Goal: Find specific page/section

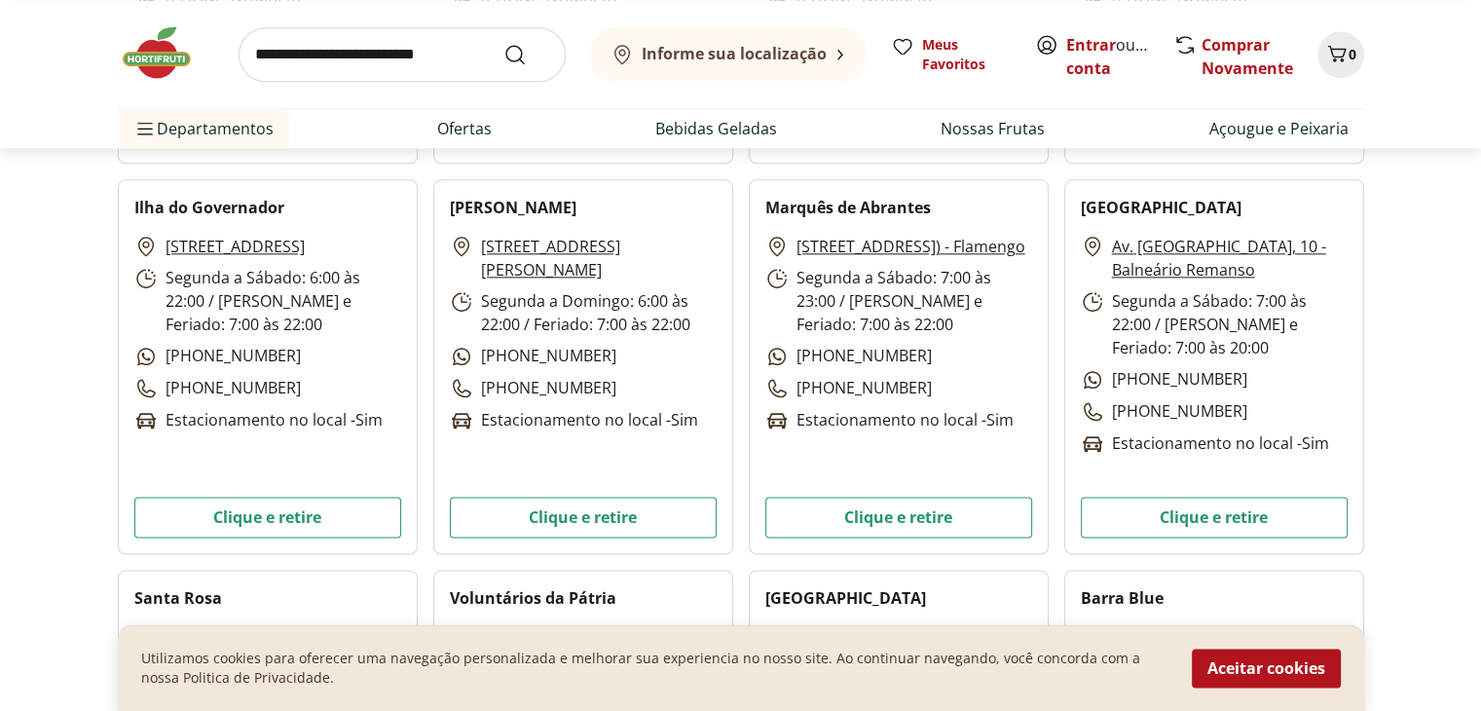
scroll to position [2143, 0]
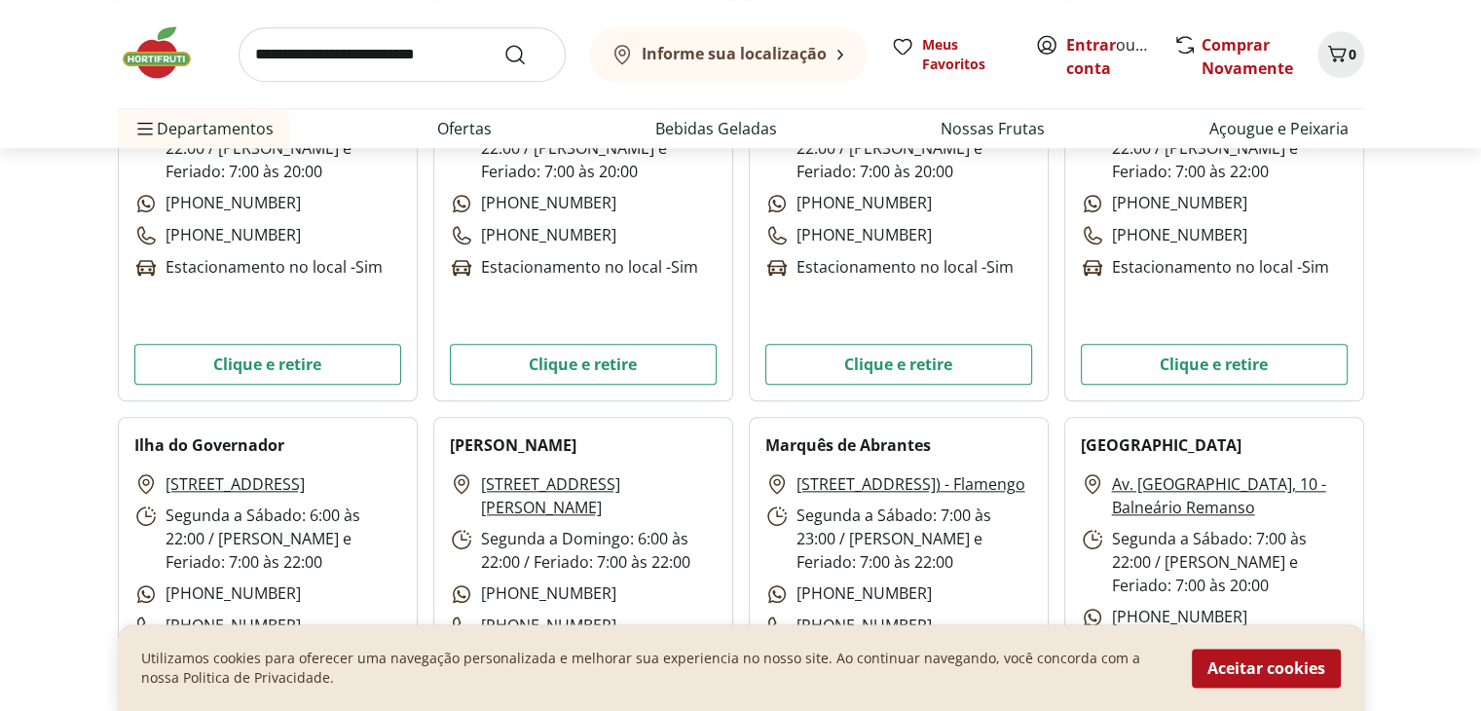
click at [829, 52] on button "Informe sua localização" at bounding box center [728, 54] width 279 height 55
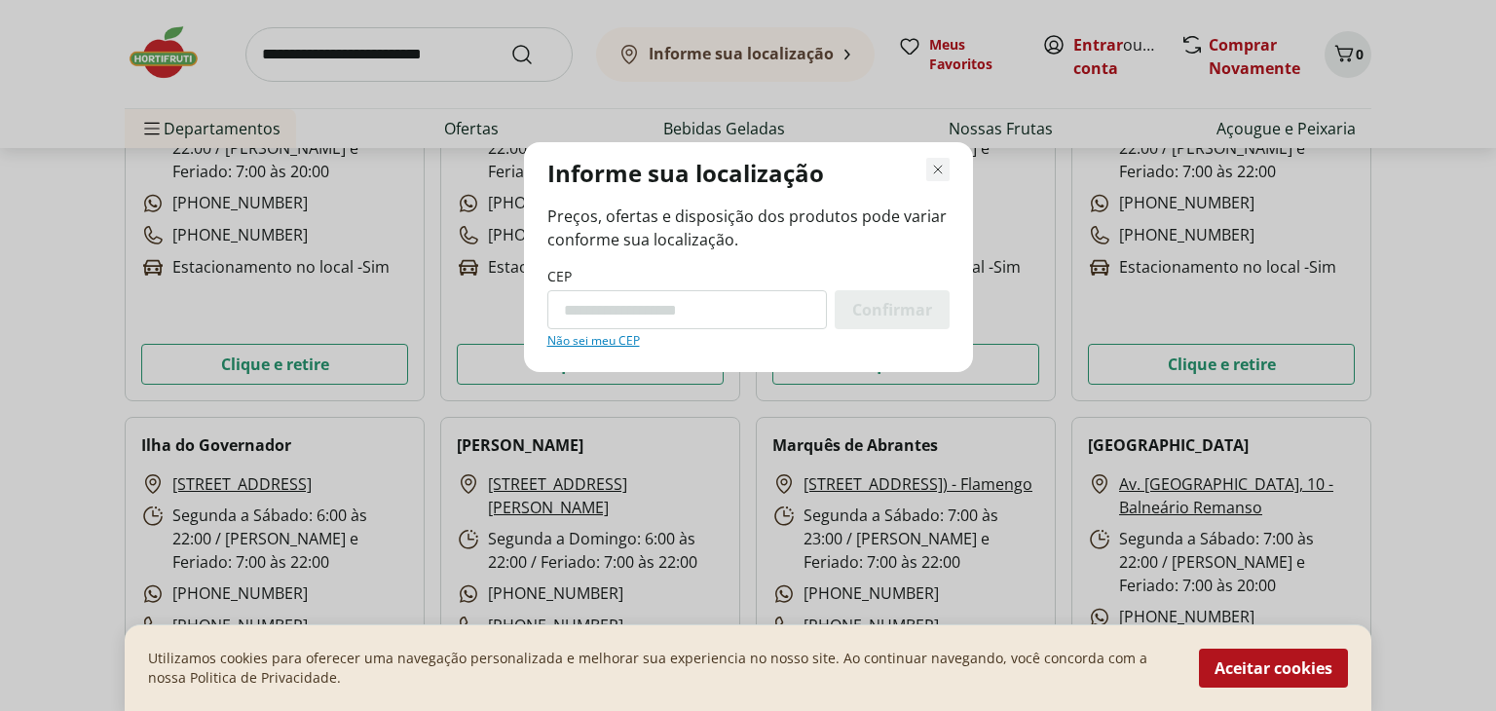
click at [944, 168] on icon "Fechar modal de regionalização" at bounding box center [937, 169] width 23 height 23
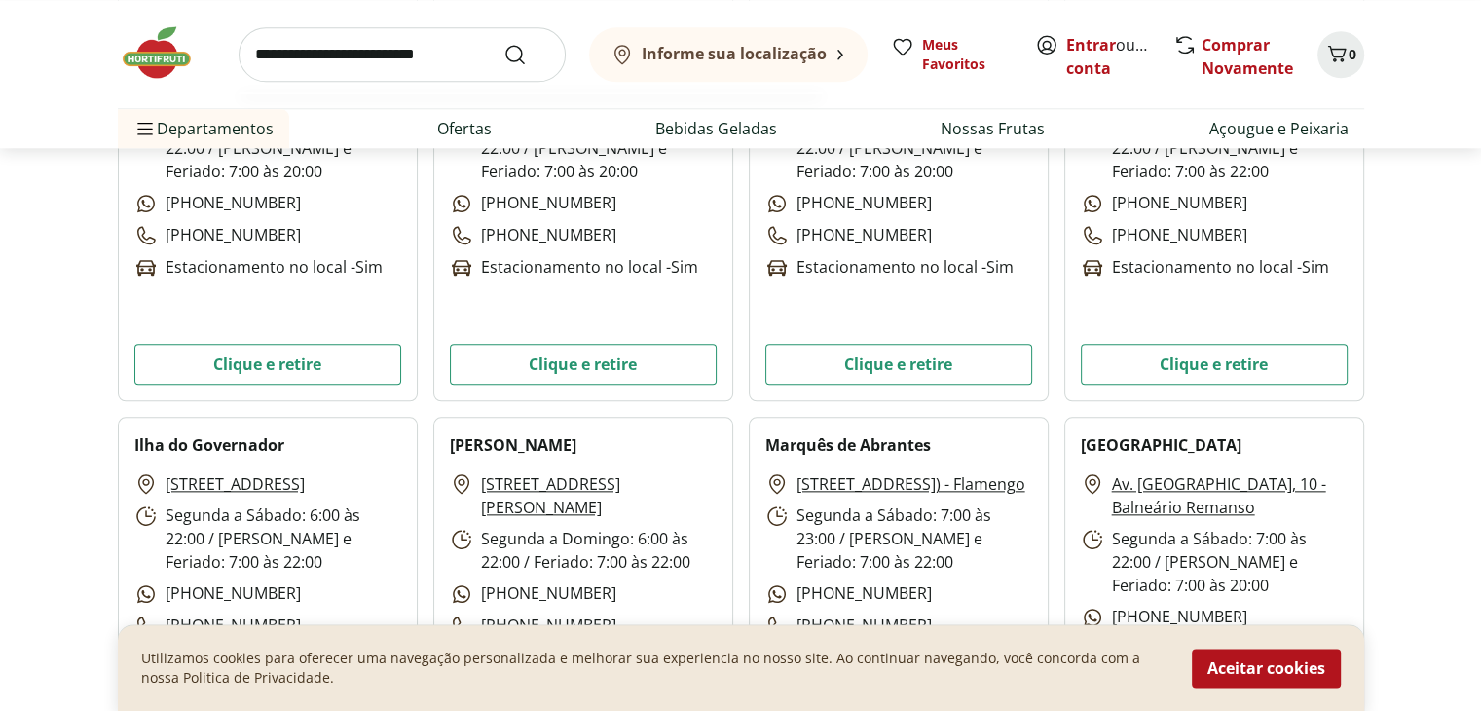
click at [400, 55] on input "search" at bounding box center [402, 54] width 327 height 55
type input "*******"
click at [504, 43] on button "Submit Search" at bounding box center [527, 54] width 47 height 23
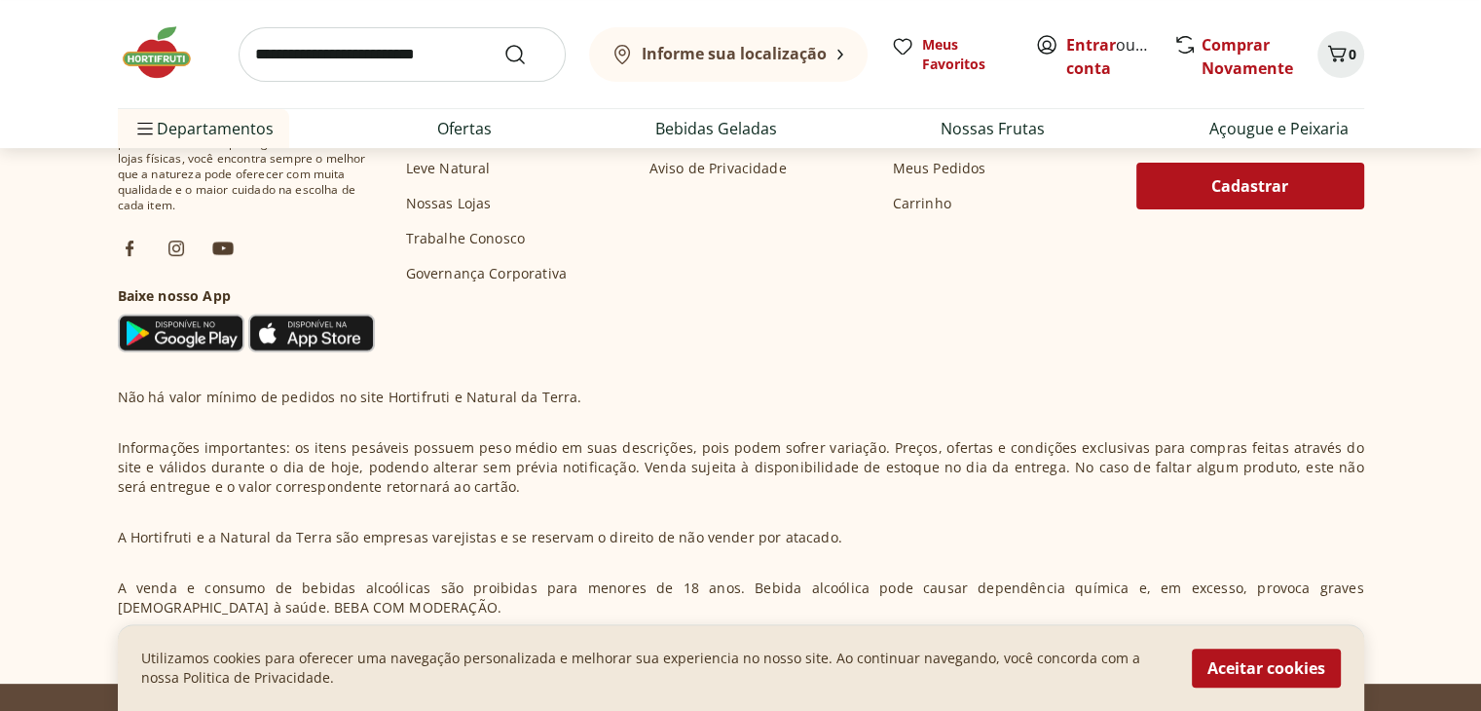
scroll to position [713, 0]
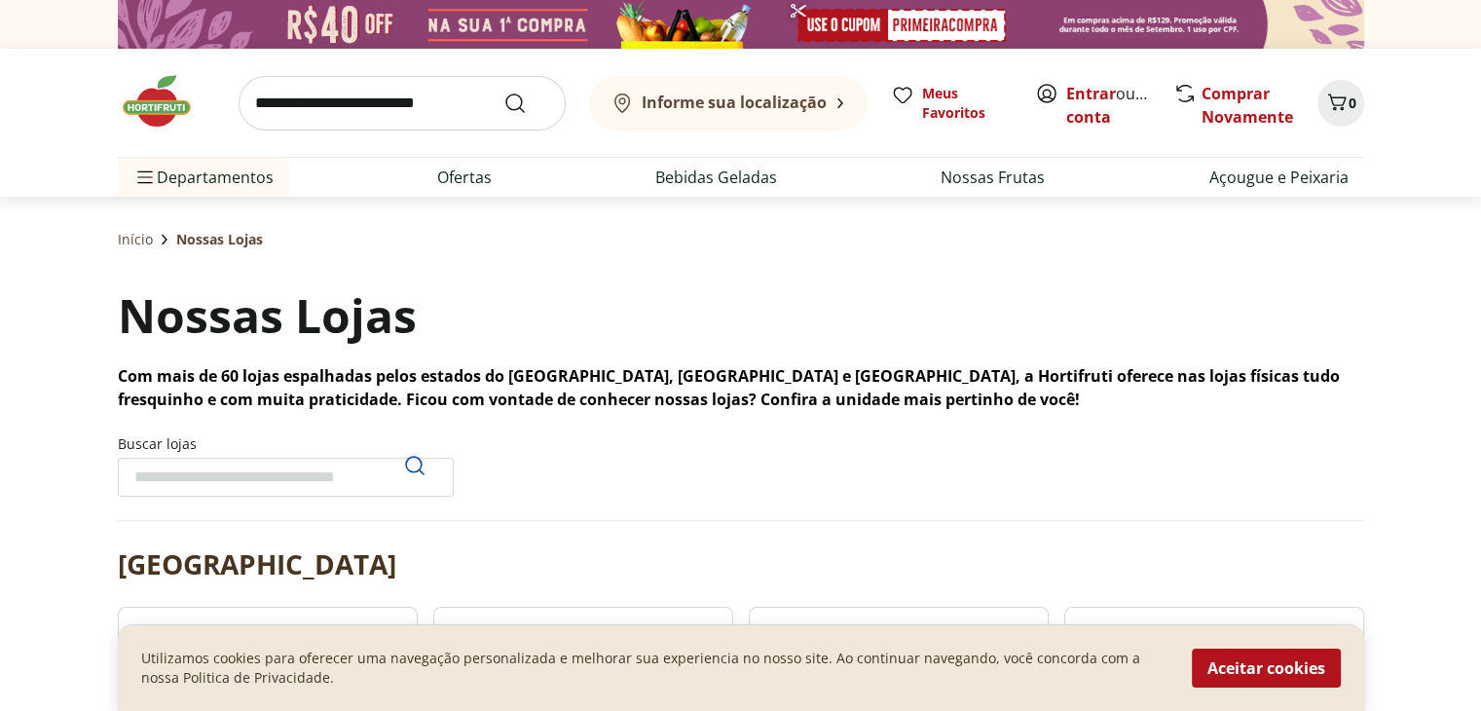
click at [236, 481] on input "Buscar lojas" at bounding box center [286, 477] width 336 height 39
type input "*******"
click at [417, 465] on icon "Pesquisar" at bounding box center [414, 465] width 23 height 23
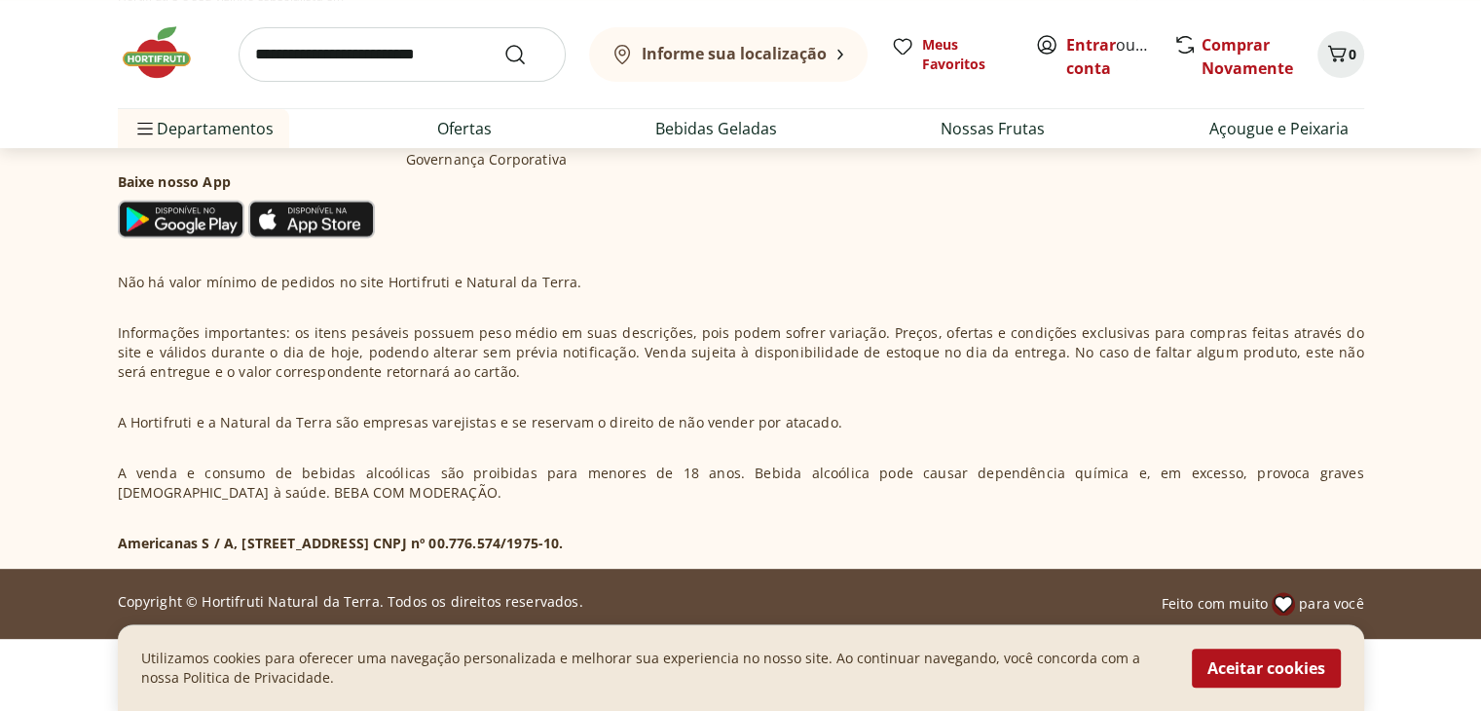
scroll to position [711, 0]
